Goal: Task Accomplishment & Management: Use online tool/utility

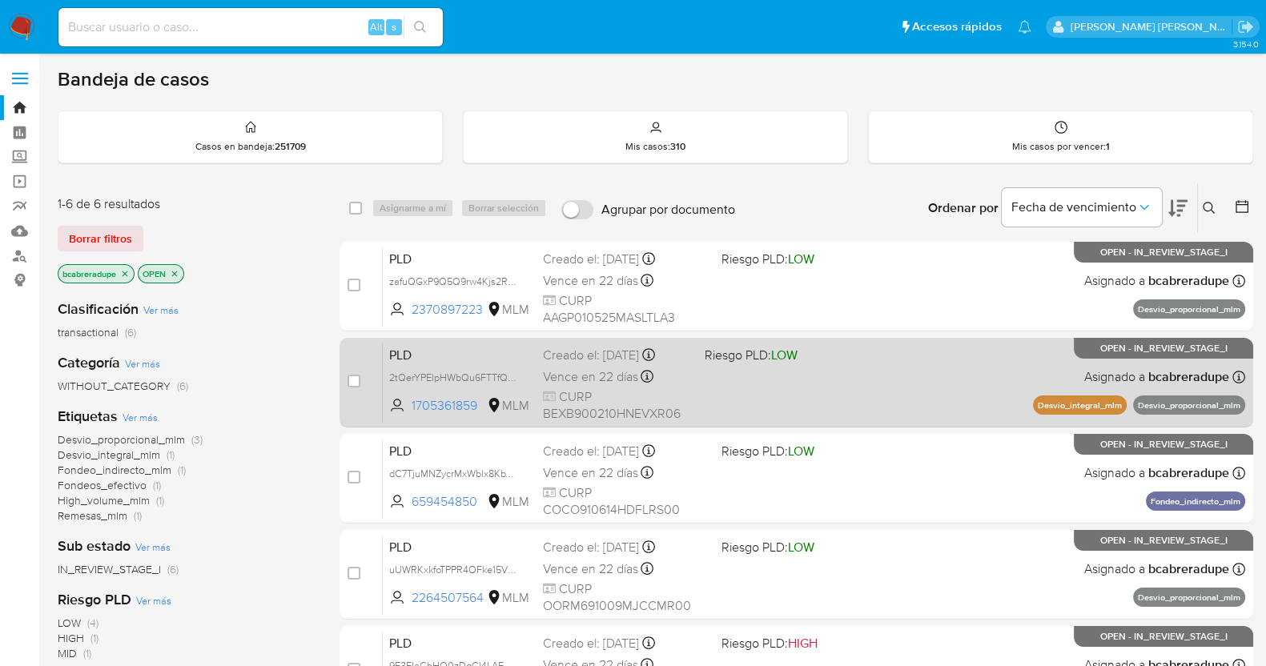
scroll to position [251, 0]
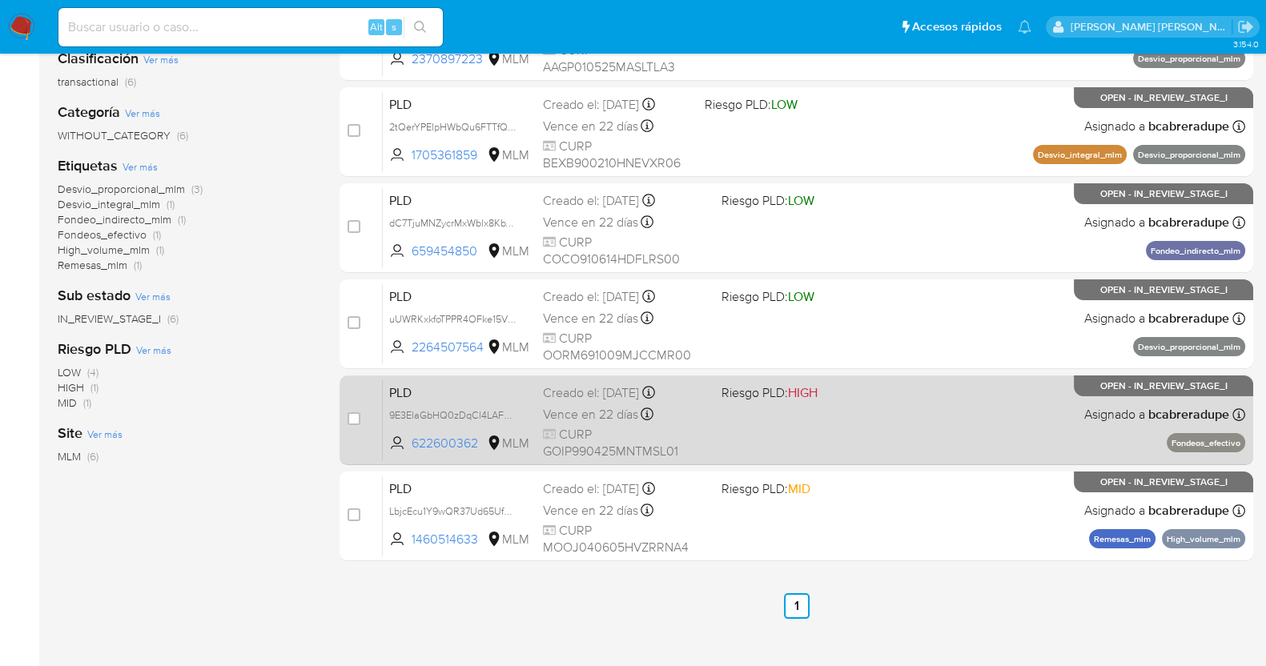
click at [603, 407] on span "Vence en 22 días" at bounding box center [590, 415] width 95 height 18
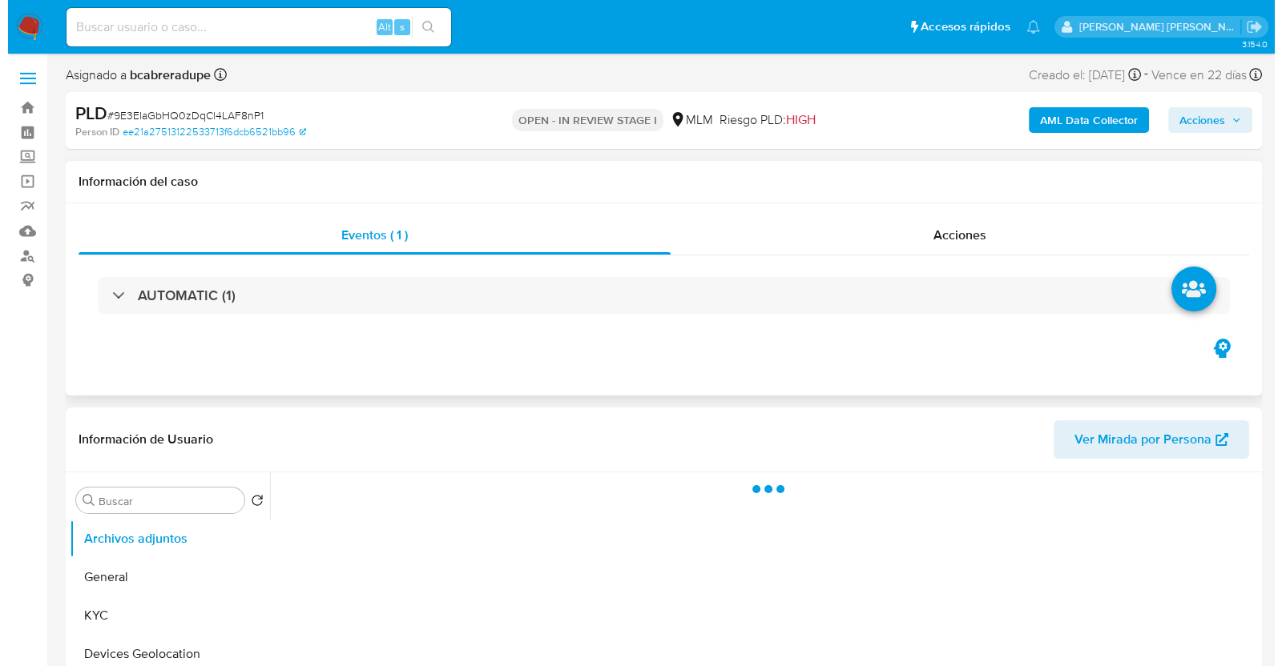
scroll to position [199, 0]
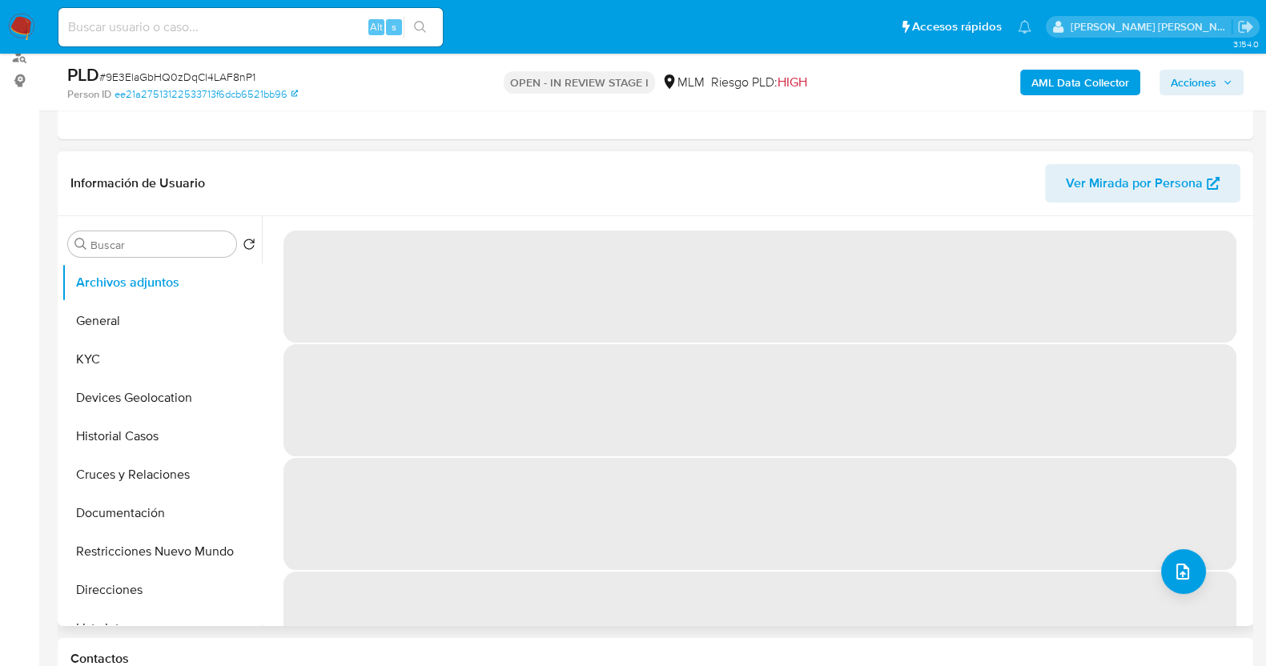
select select "10"
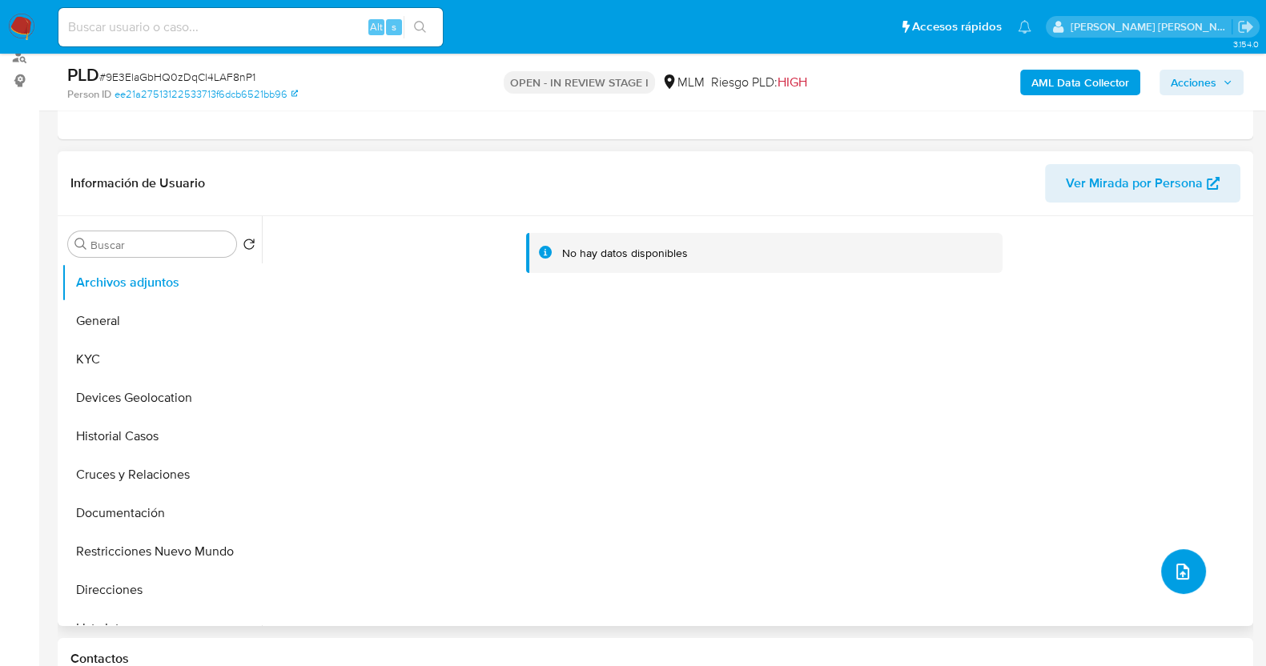
click at [1186, 574] on span "upload-file" at bounding box center [1183, 571] width 19 height 19
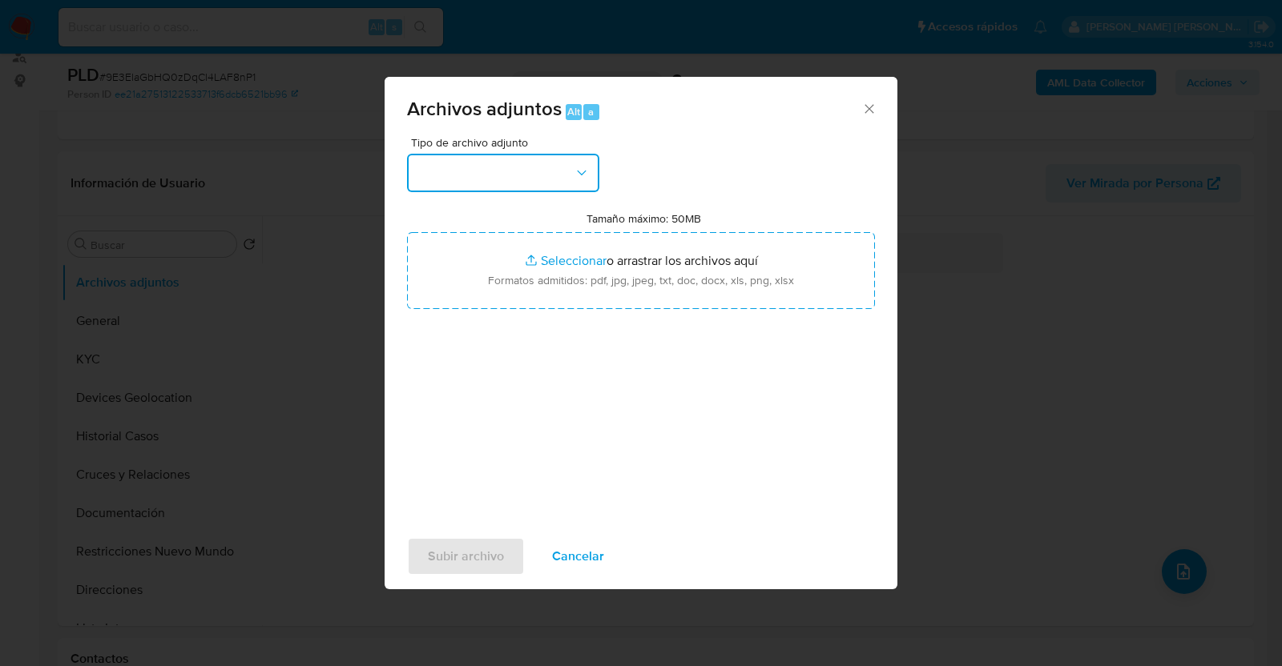
click at [519, 162] on button "button" at bounding box center [503, 173] width 192 height 38
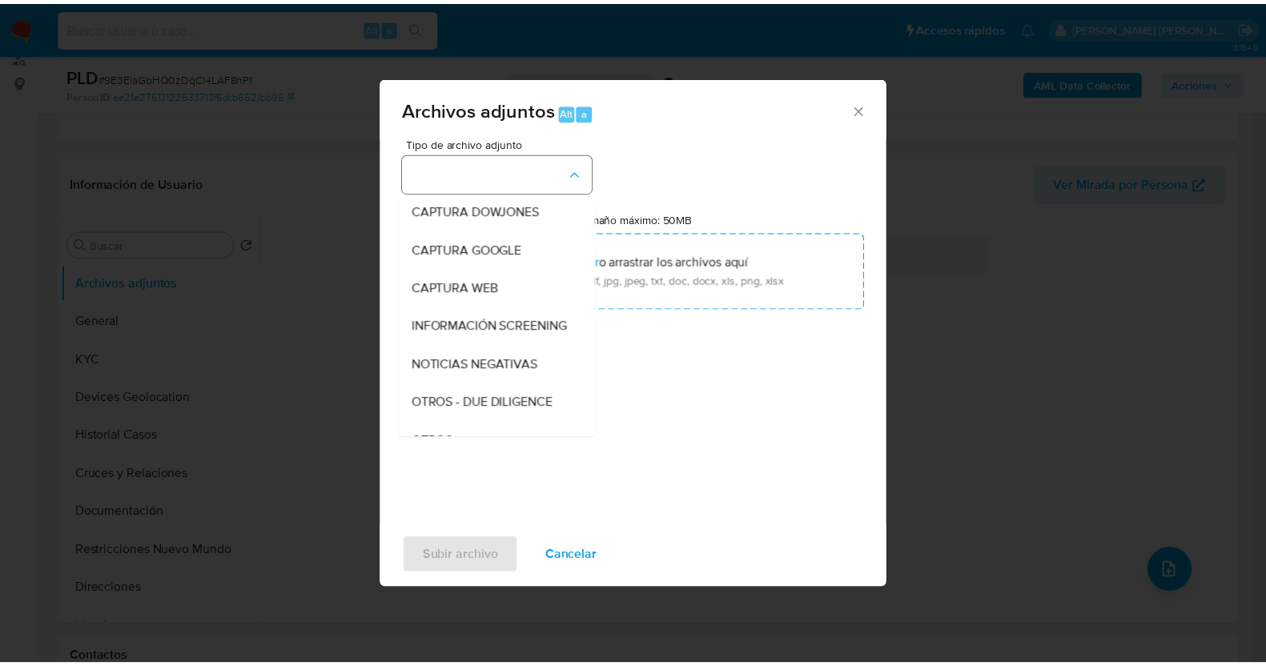
scroll to position [83, 0]
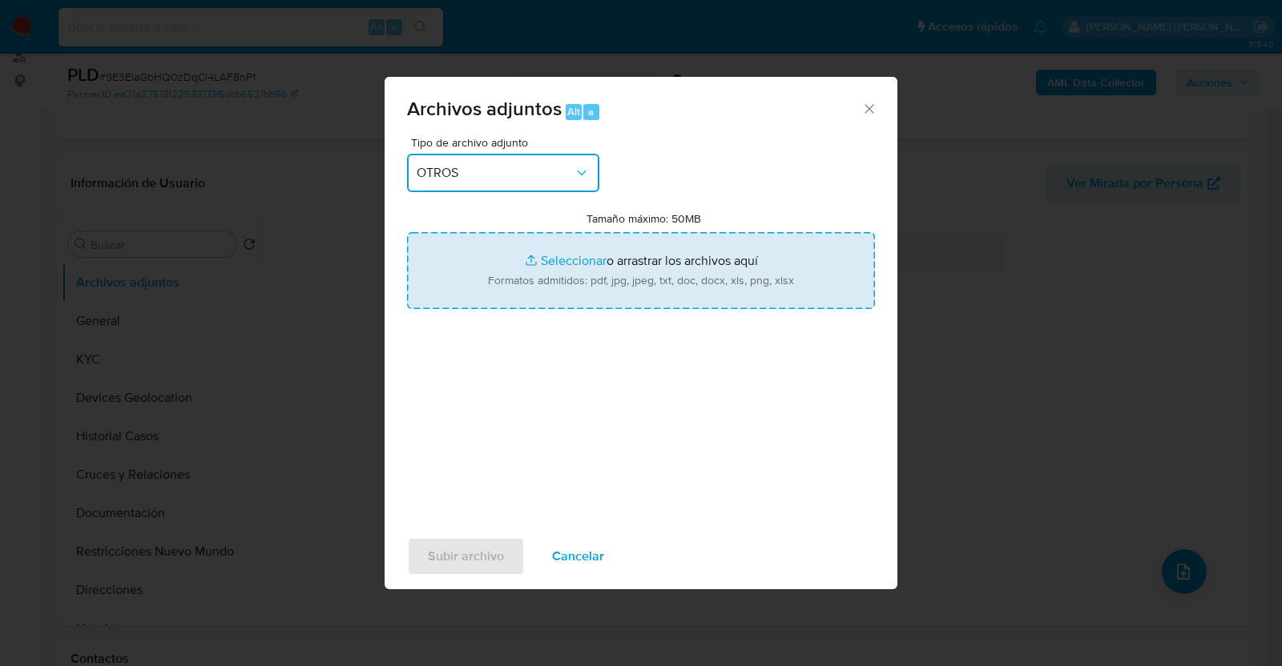
type input "C:\fakepath\622600362_PAOLA GOMEZ_JUL2025.pdf"
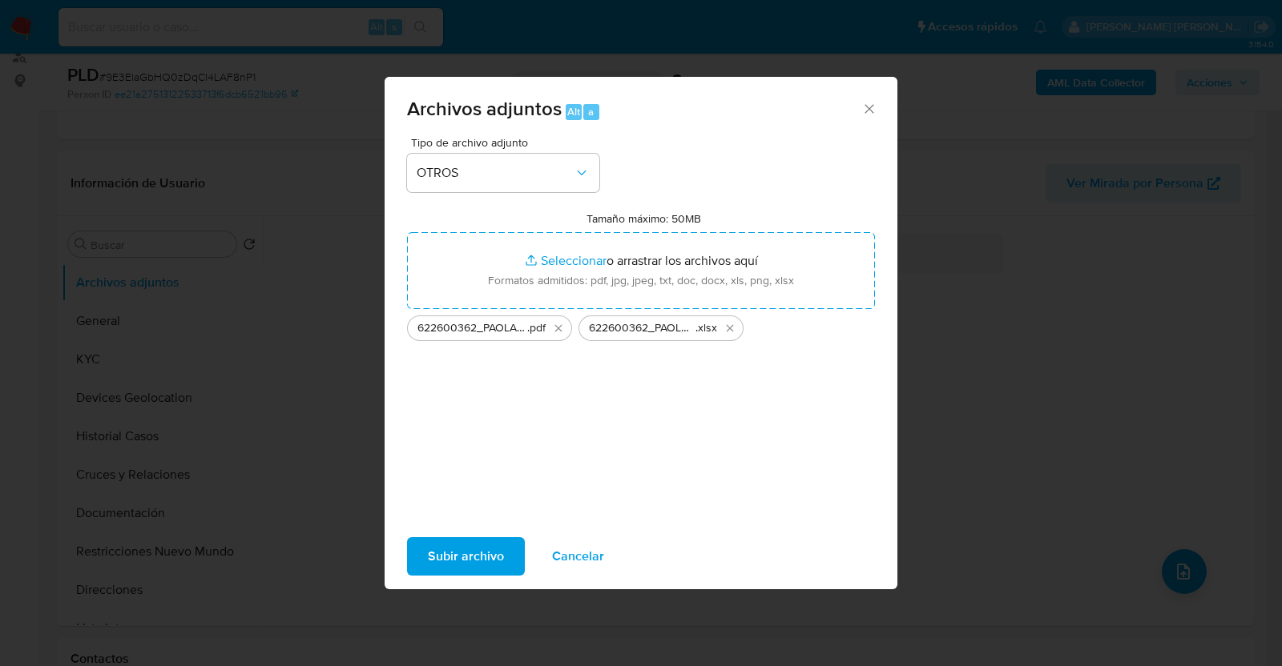
click at [489, 550] on span "Subir archivo" at bounding box center [466, 556] width 76 height 35
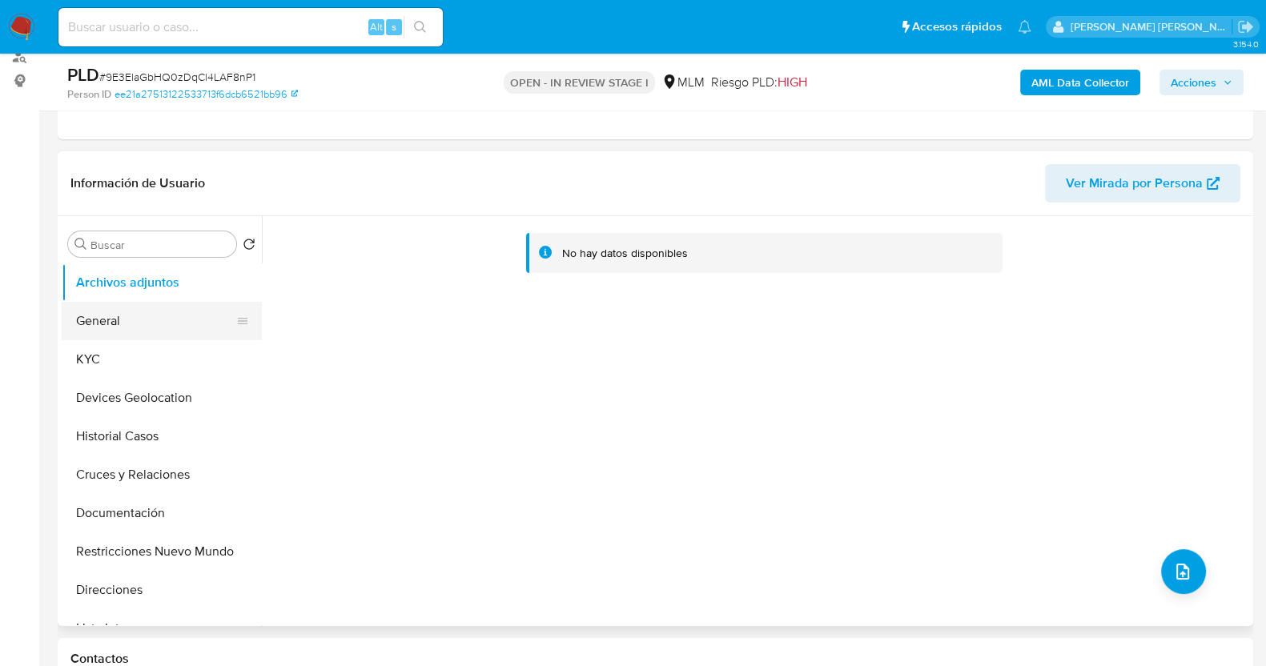
click at [101, 314] on button "General" at bounding box center [155, 321] width 187 height 38
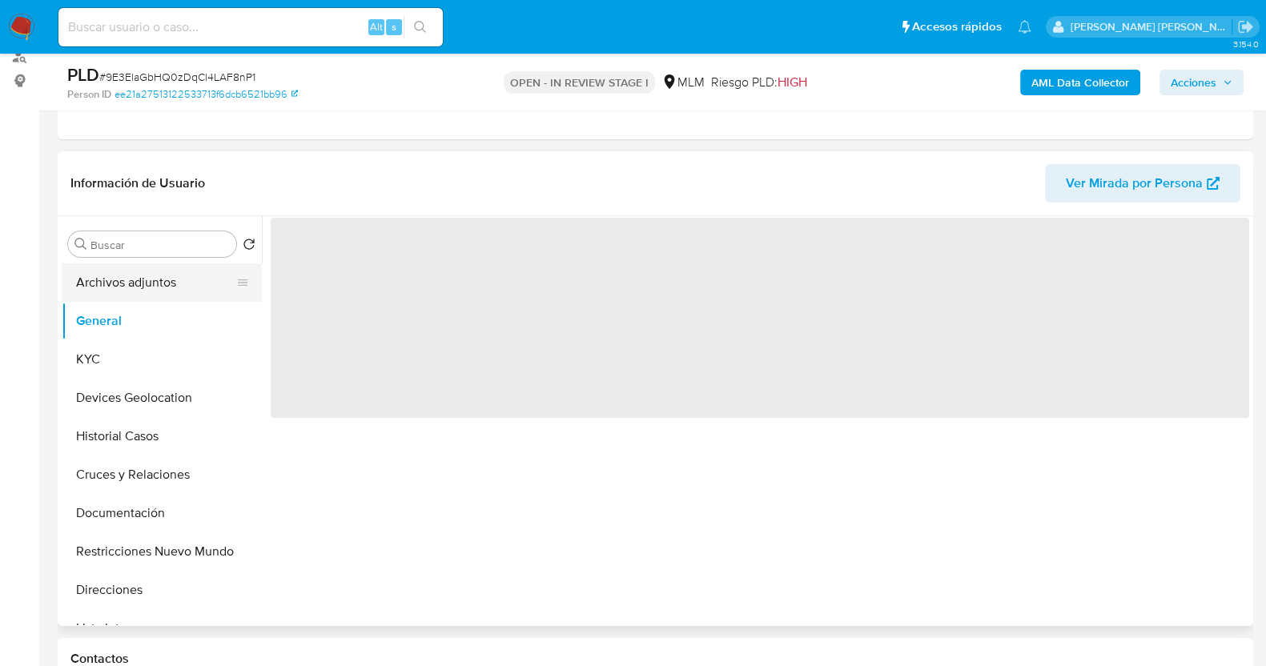
click at [119, 281] on button "Archivos adjuntos" at bounding box center [155, 283] width 187 height 38
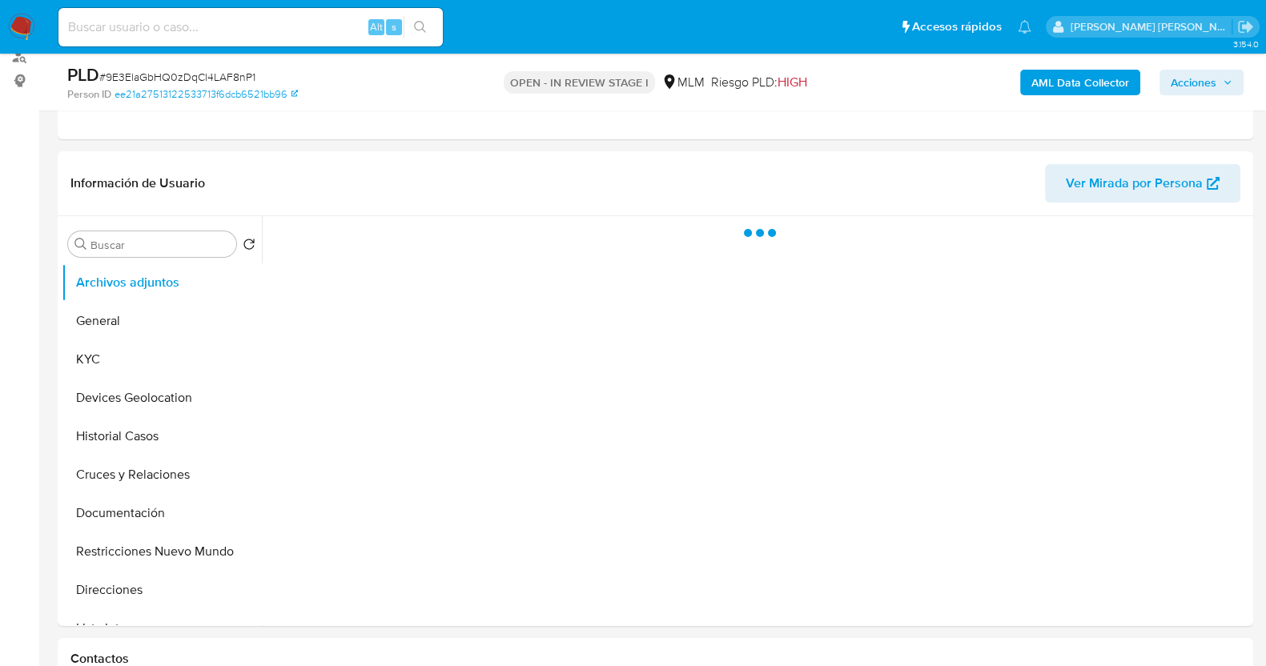
click at [218, 80] on span "# 9E3ElaGbHQ0zDqCl4LAF8nP1" at bounding box center [177, 77] width 156 height 16
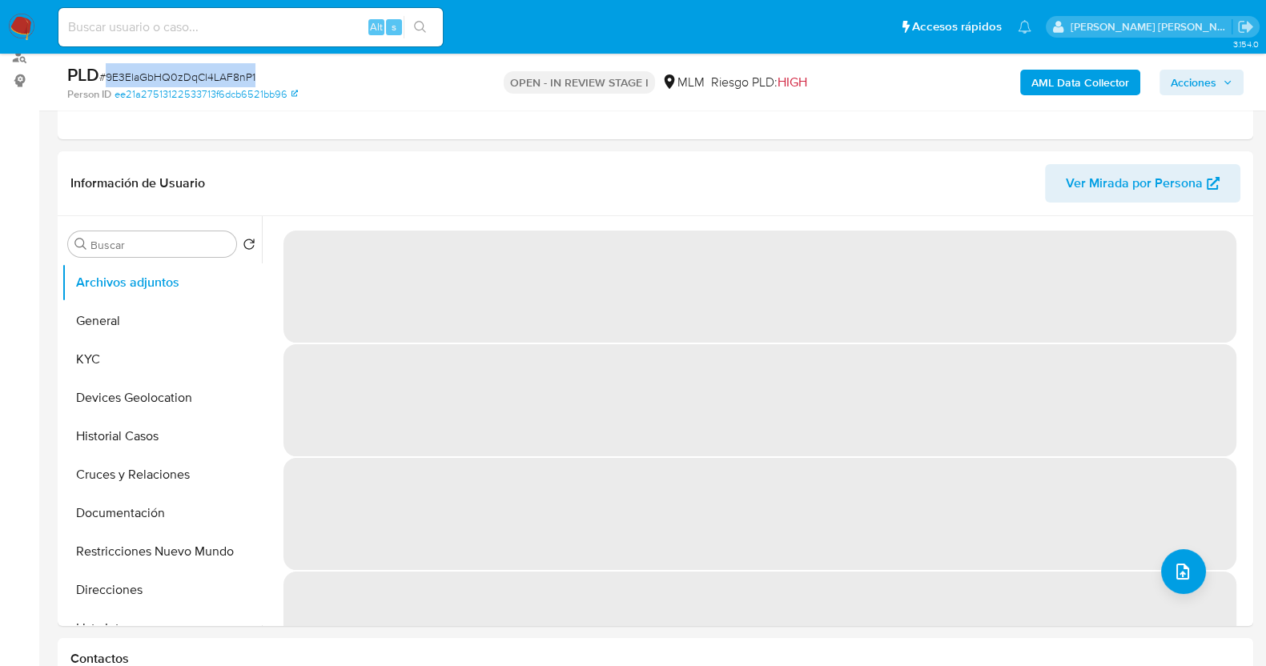
click at [218, 80] on span "# 9E3ElaGbHQ0zDqCl4LAF8nP1" at bounding box center [177, 77] width 156 height 16
copy span "9E3ElaGbHQ0zDqCl4LAF8nP1"
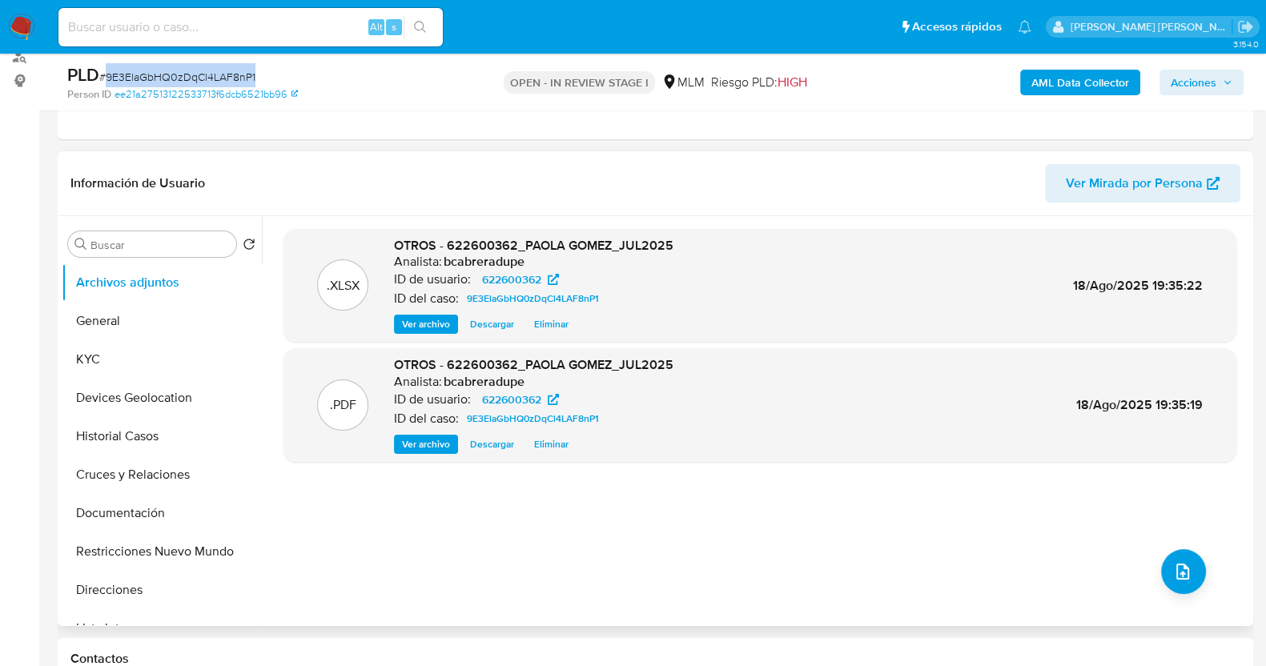
click at [1211, 86] on span "Acciones" at bounding box center [1194, 83] width 46 height 26
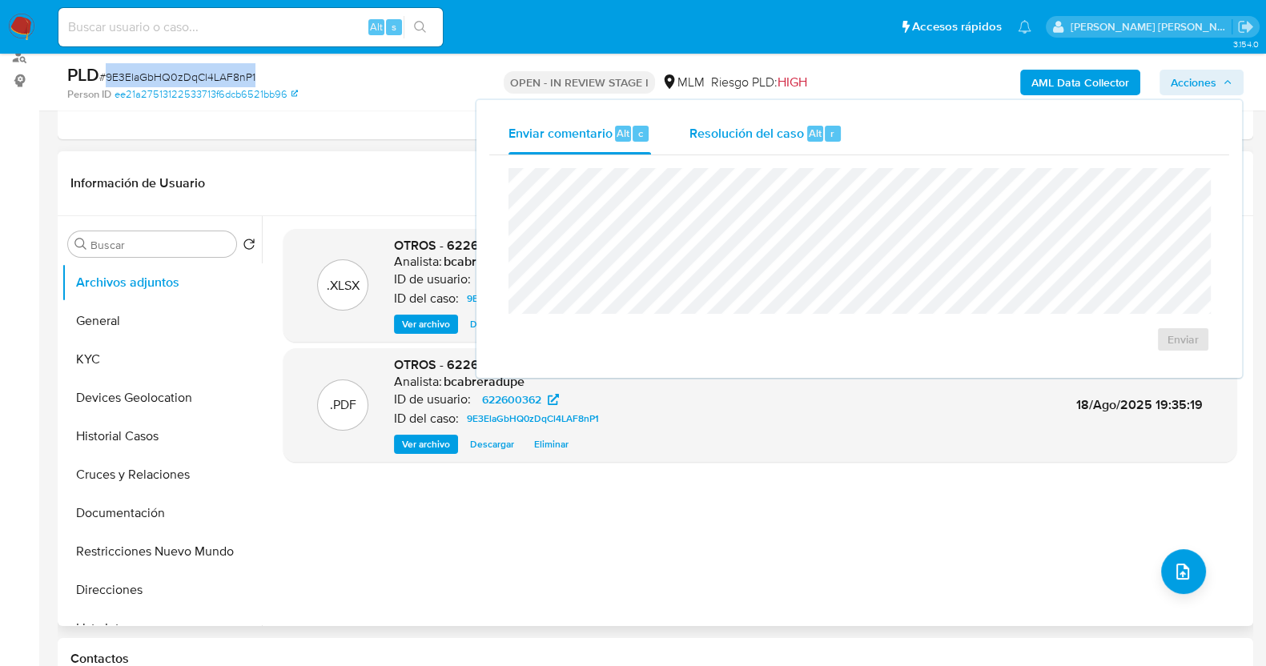
click at [754, 135] on span "Resolución del caso" at bounding box center [747, 132] width 115 height 18
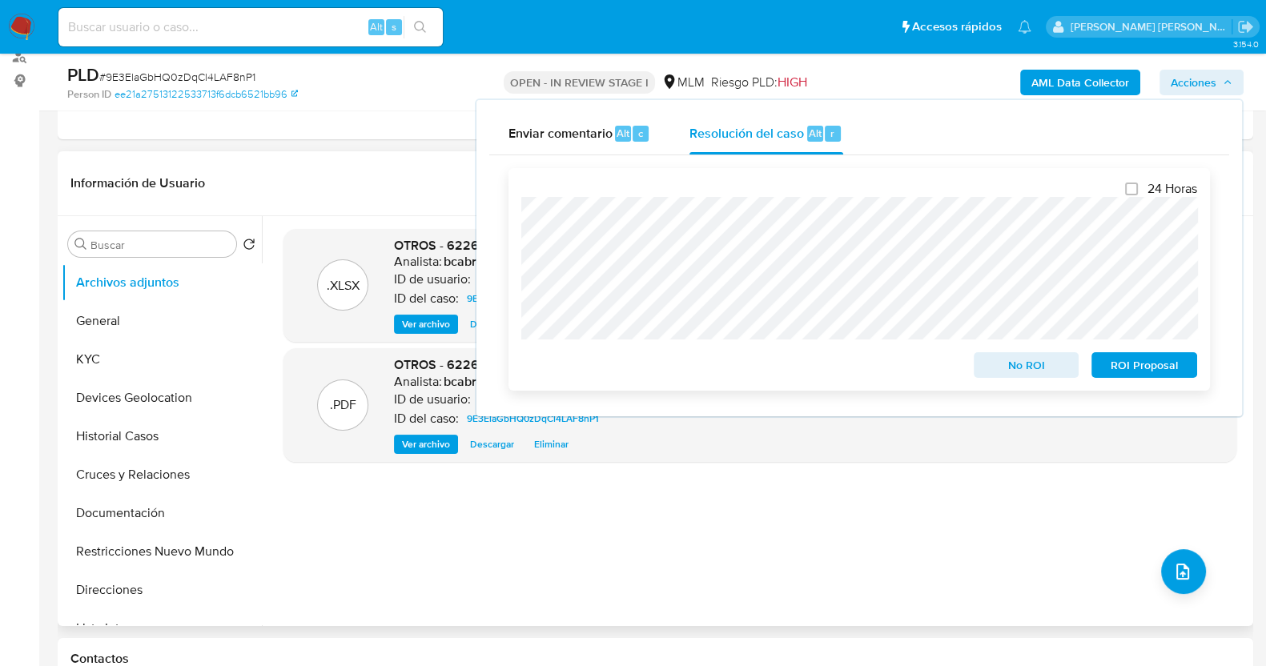
click at [1142, 362] on span "ROI Proposal" at bounding box center [1144, 365] width 83 height 22
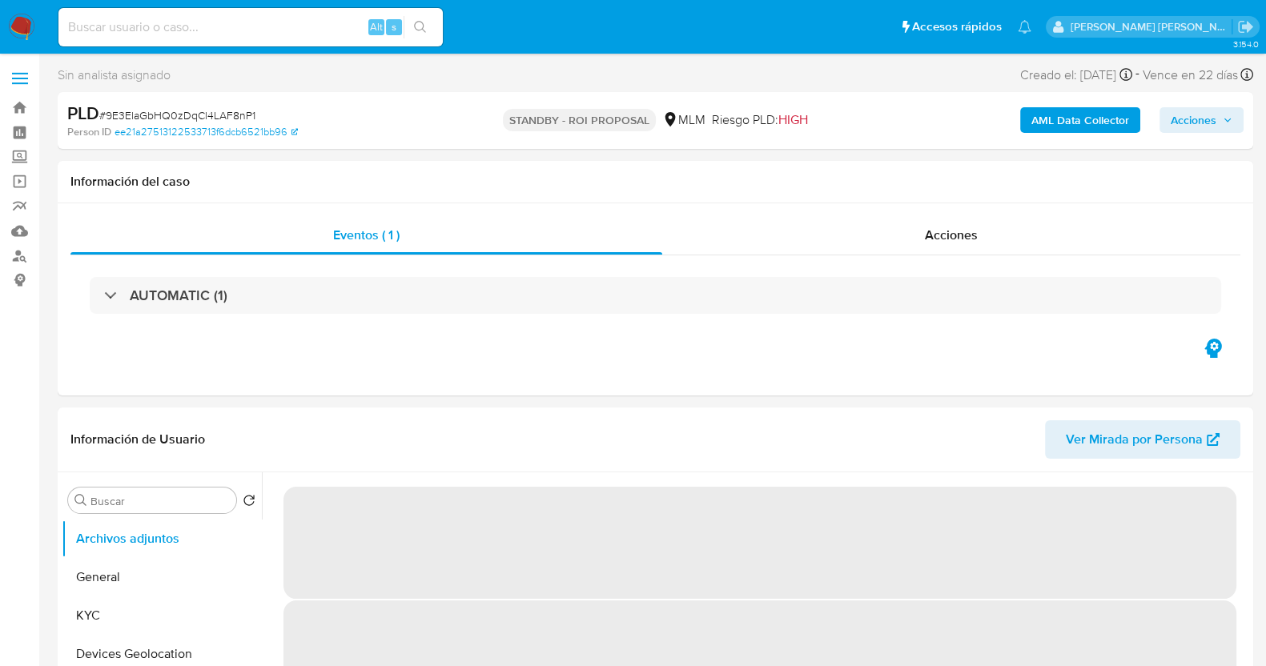
select select "10"
